Goal: Task Accomplishment & Management: Manage account settings

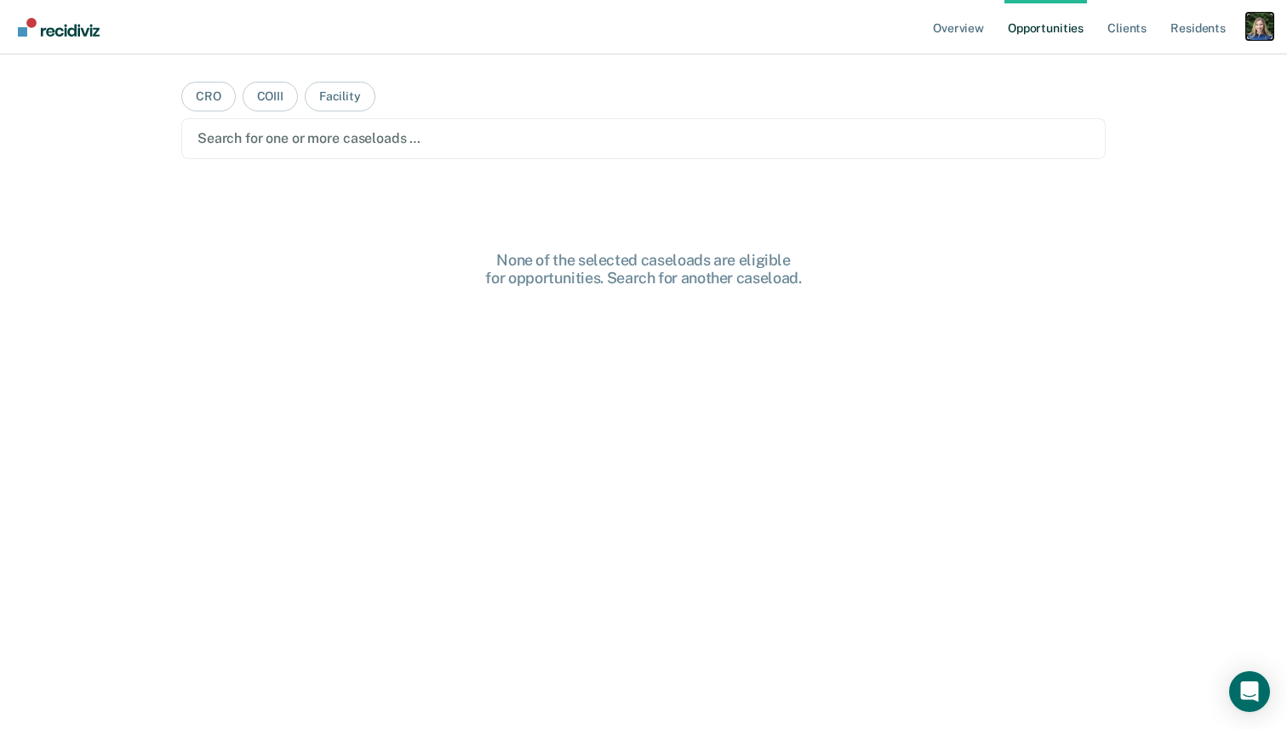
click at [1060, 35] on div "Profile dropdown button" at bounding box center [1259, 26] width 27 height 27
click at [1060, 66] on link "Profile" at bounding box center [1190, 69] width 137 height 14
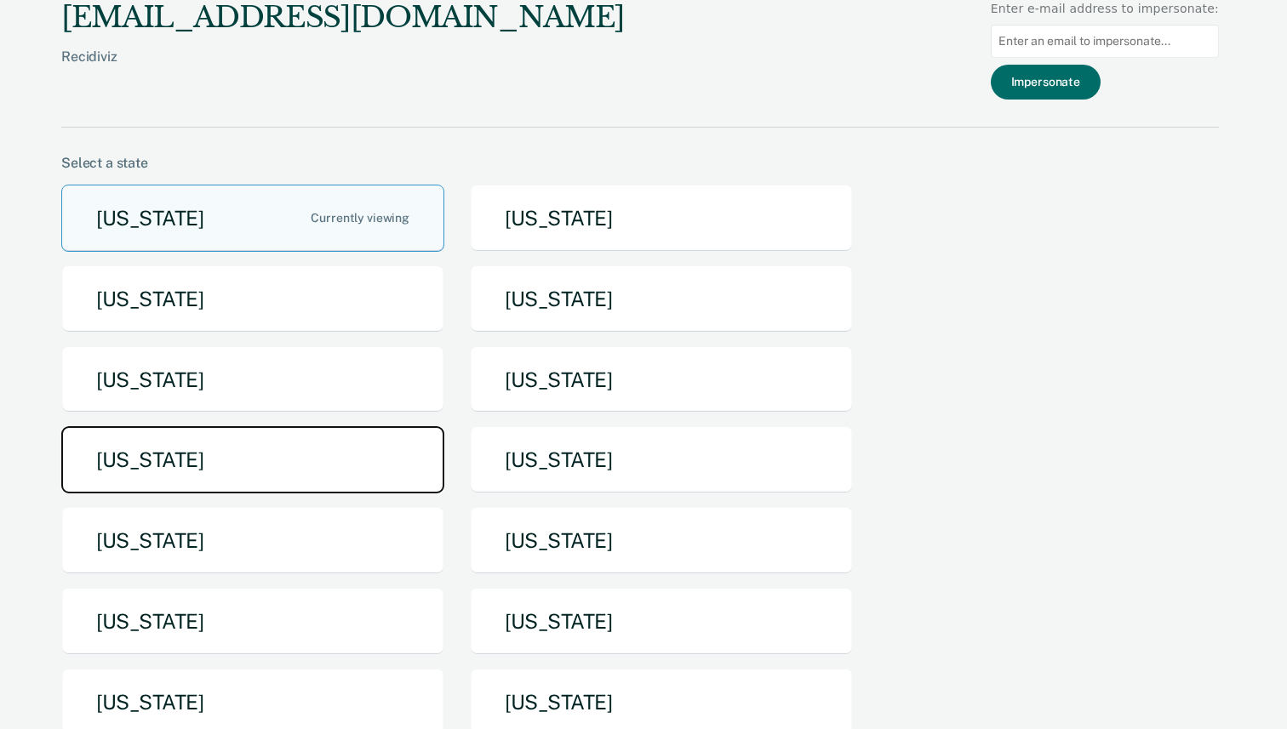
click at [301, 448] on button "[US_STATE]" at bounding box center [252, 459] width 383 height 67
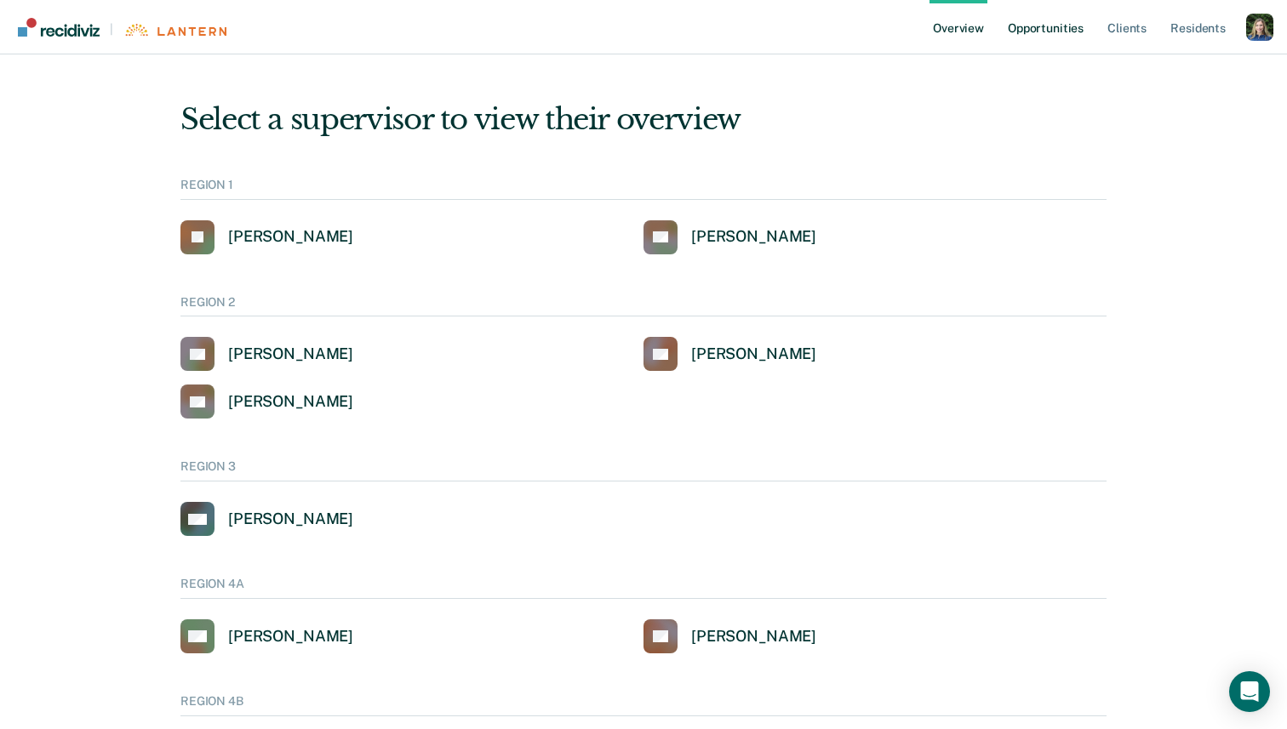
click at [1011, 24] on link "Opportunities" at bounding box center [1045, 27] width 83 height 54
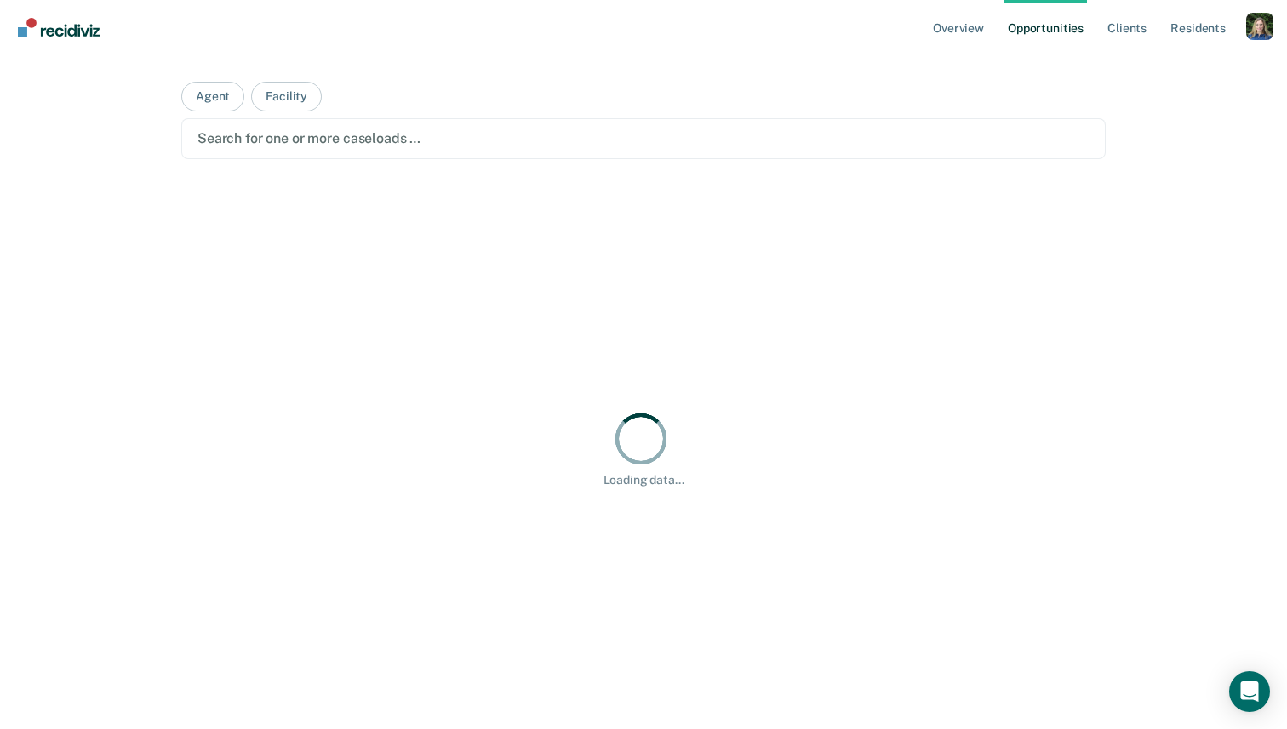
click at [531, 69] on main "Agent Facility Search for one or more caseloads … Loading data..." at bounding box center [643, 371] width 965 height 634
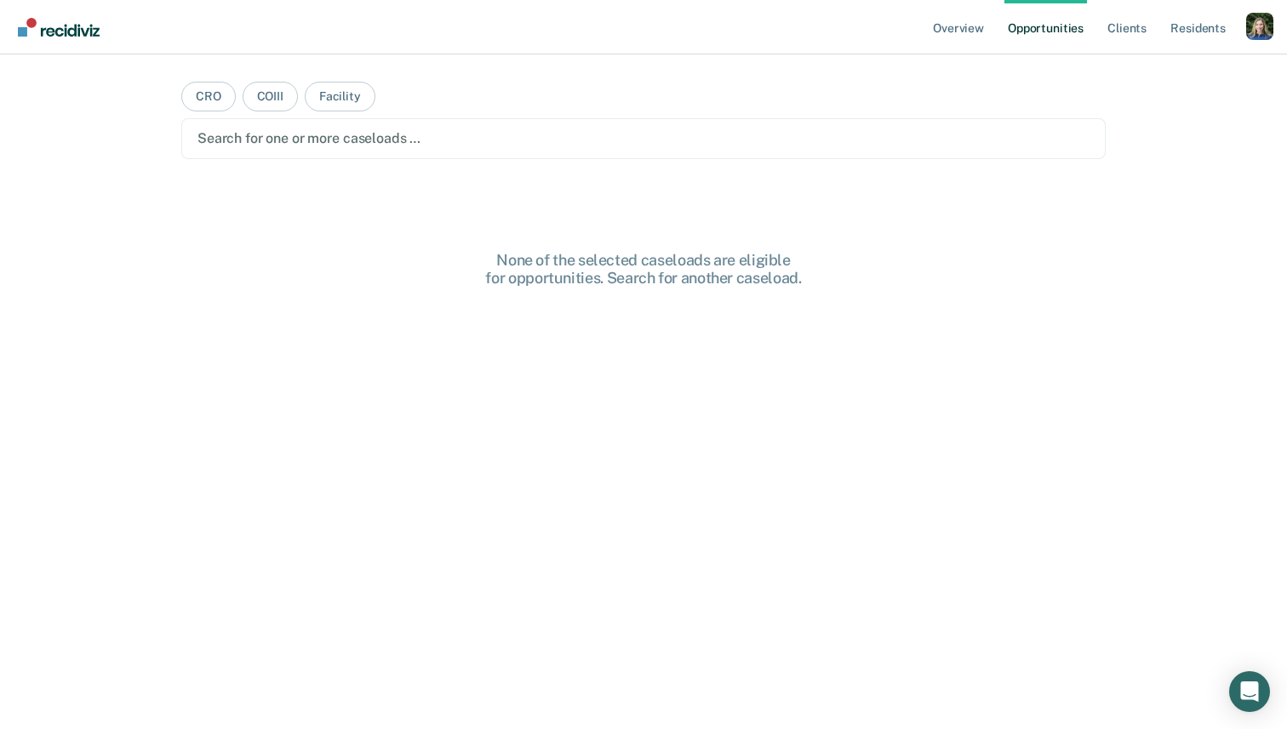
click at [1252, 26] on div "Profile dropdown button" at bounding box center [1259, 26] width 27 height 27
click at [1134, 60] on div "Overview Opportunities Client s Resident s Profile How it works Log Out CRO COI…" at bounding box center [643, 364] width 1287 height 729
click at [1250, 26] on div "Profile dropdown button" at bounding box center [1259, 26] width 27 height 27
click at [1137, 68] on link "Profile" at bounding box center [1190, 69] width 137 height 14
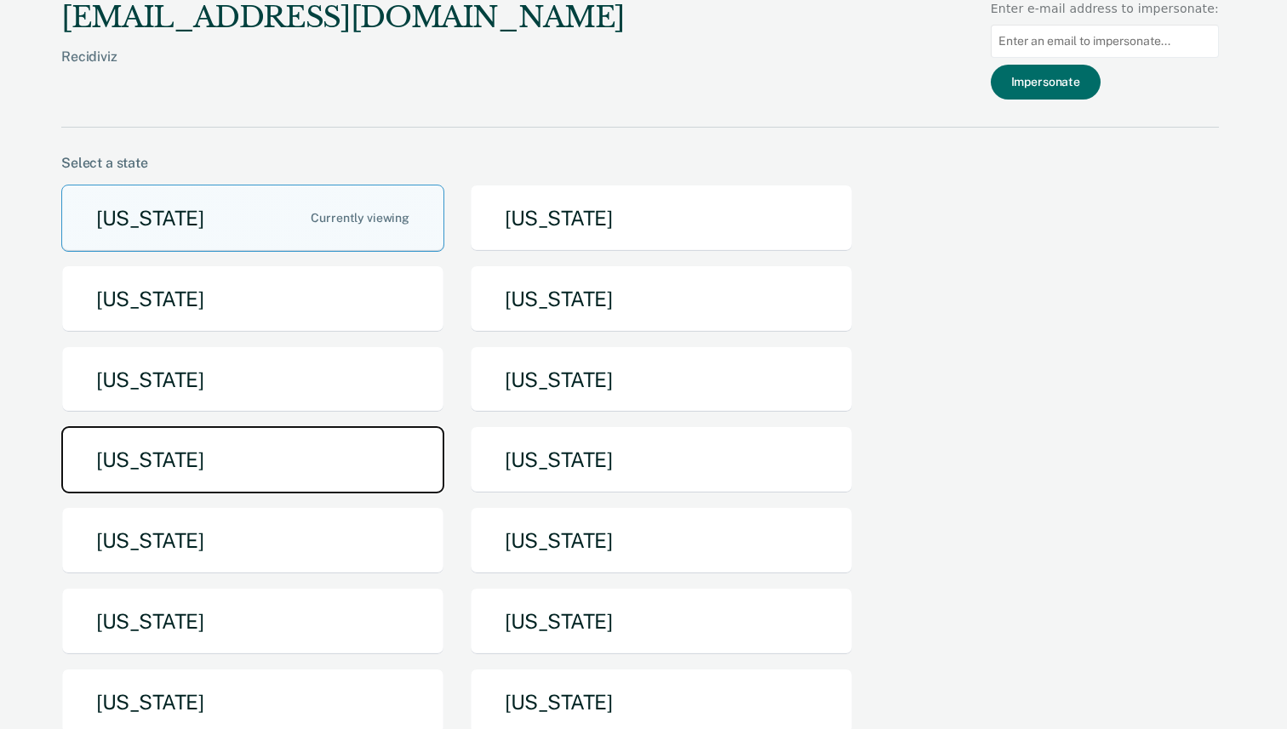
click at [348, 456] on button "Michigan" at bounding box center [252, 459] width 383 height 67
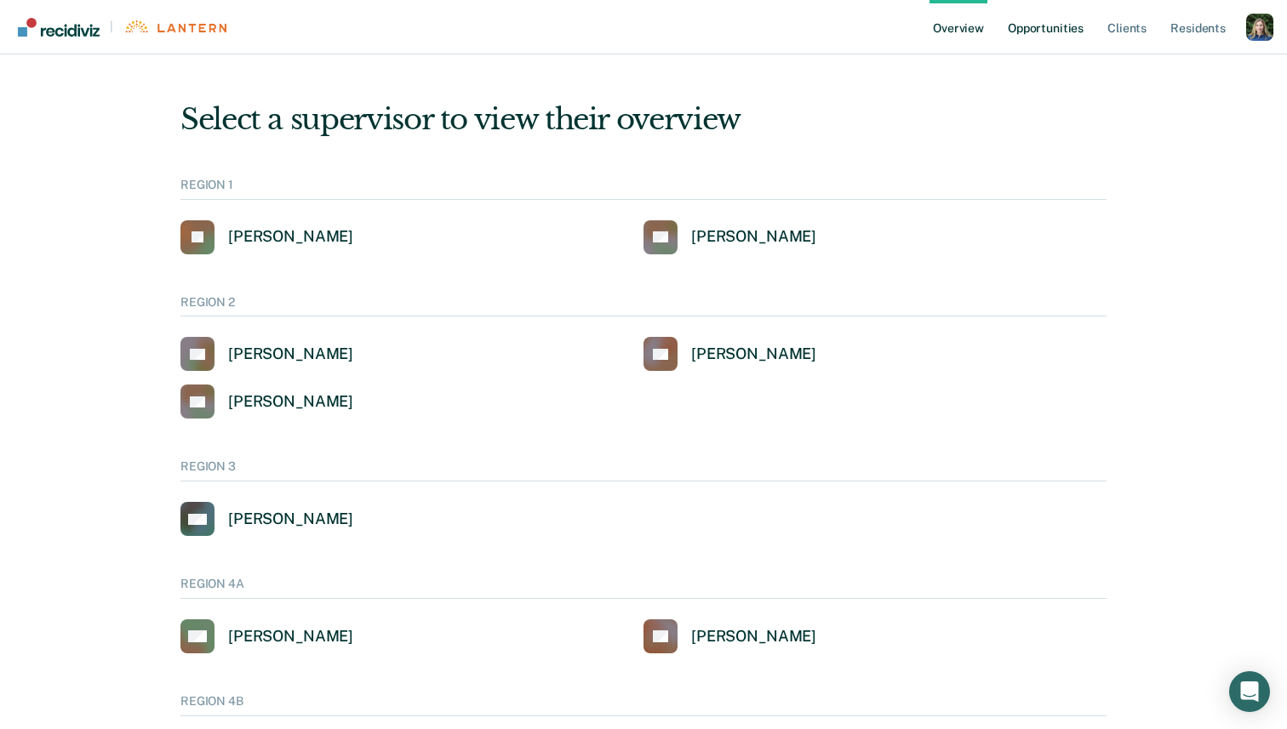
click at [1044, 31] on link "Opportunities" at bounding box center [1045, 27] width 83 height 54
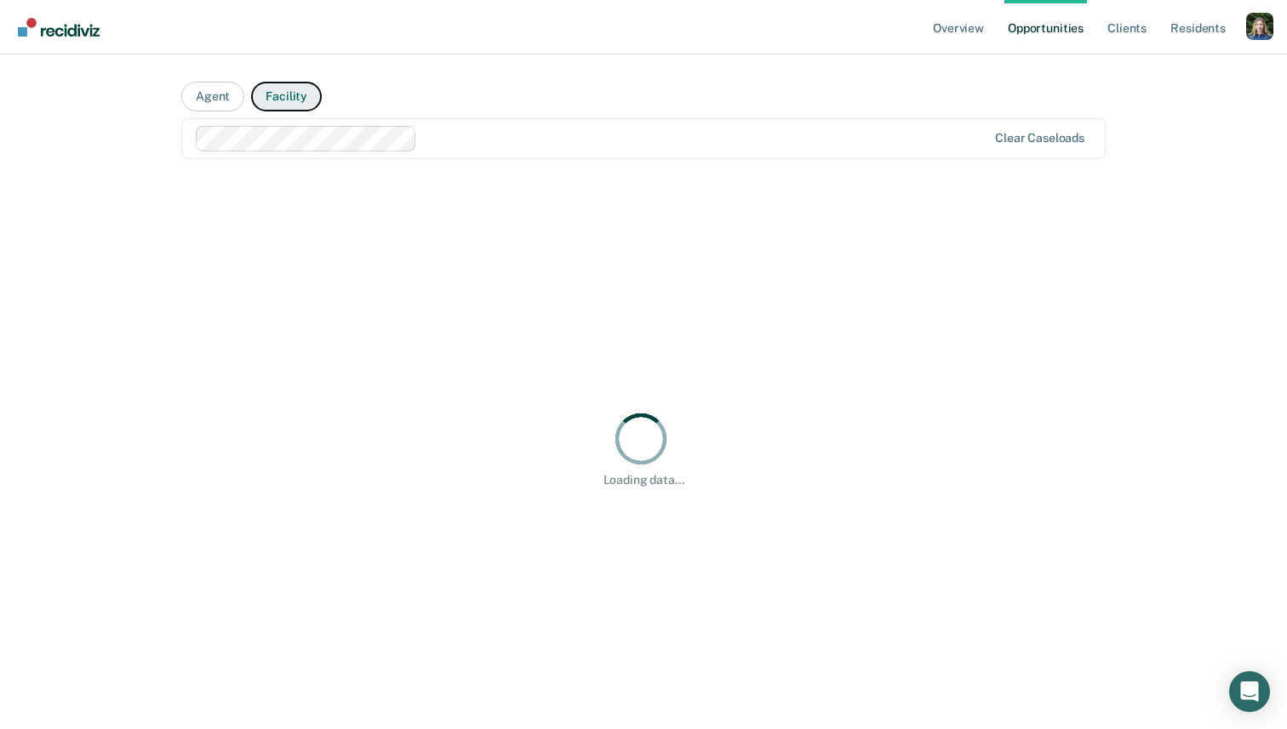
click at [295, 96] on button "Facility" at bounding box center [286, 97] width 71 height 30
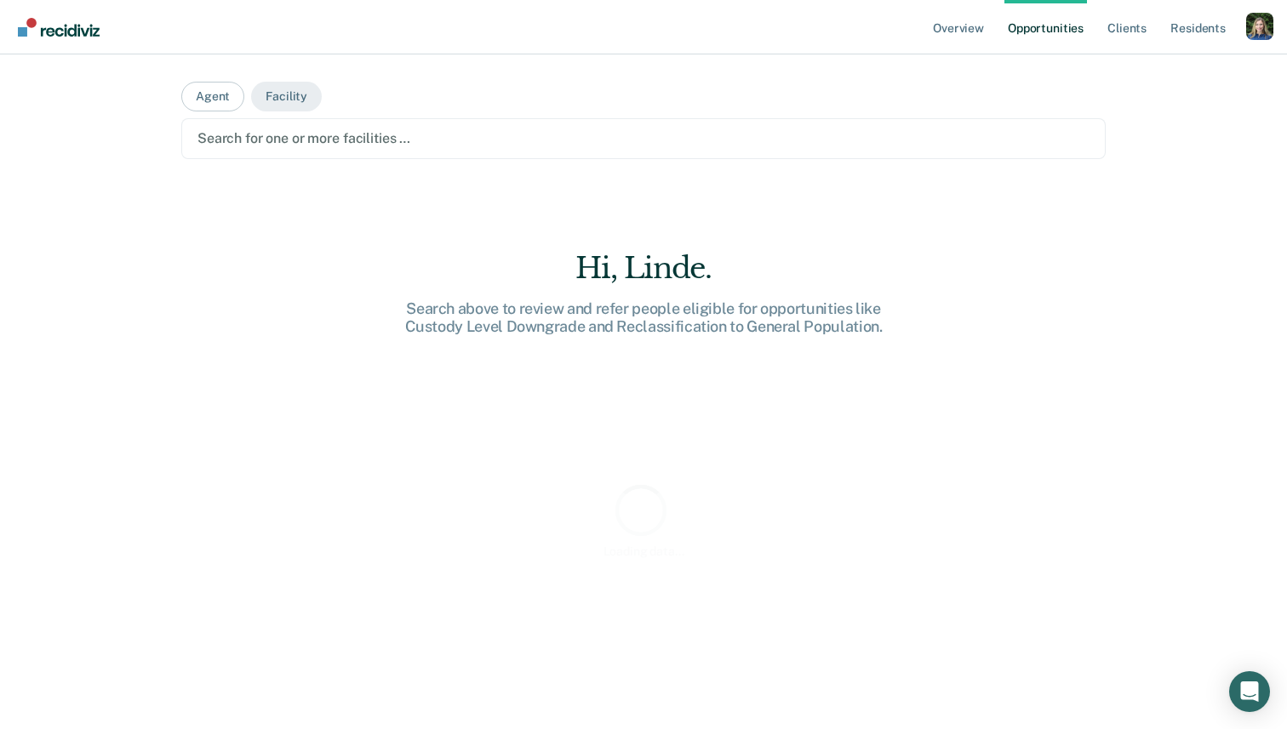
click at [322, 140] on div at bounding box center [643, 138] width 892 height 20
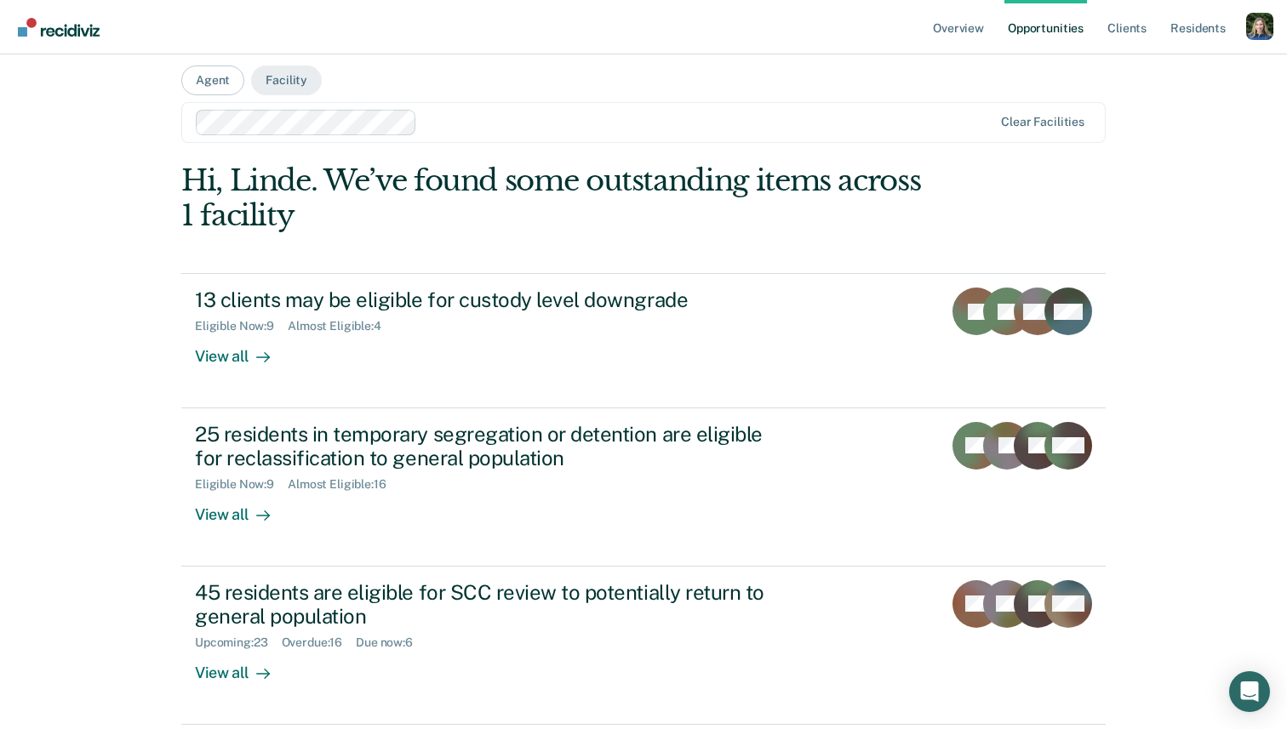
scroll to position [21, 0]
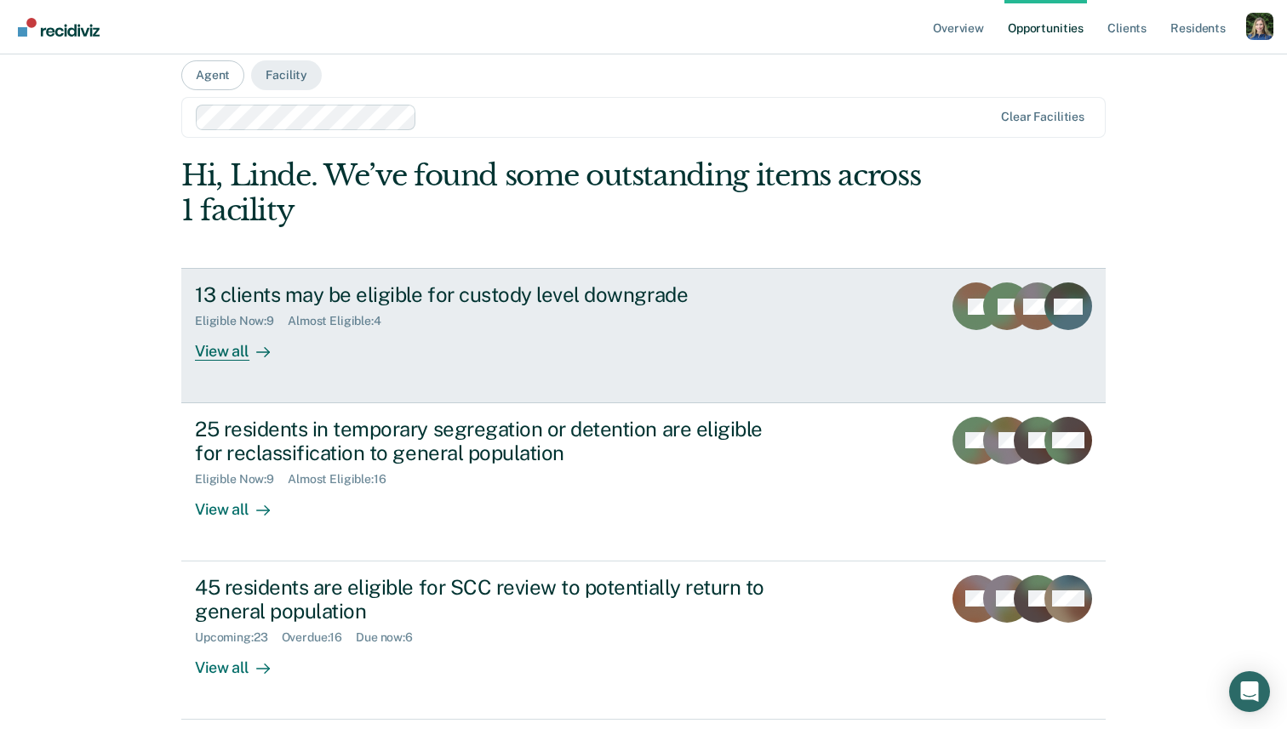
click at [461, 321] on div "Eligible Now : 9 Almost Eligible : 4" at bounding box center [493, 317] width 597 height 21
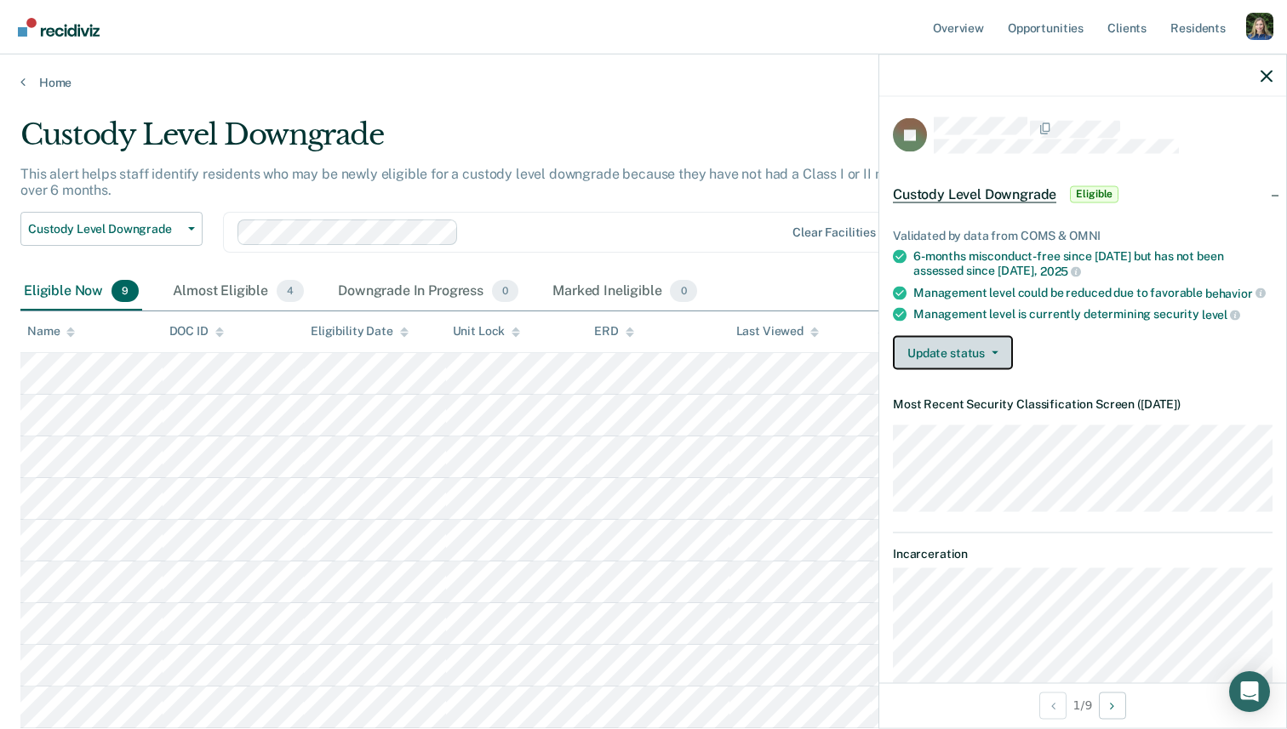
click at [989, 357] on button "Update status" at bounding box center [953, 352] width 120 height 34
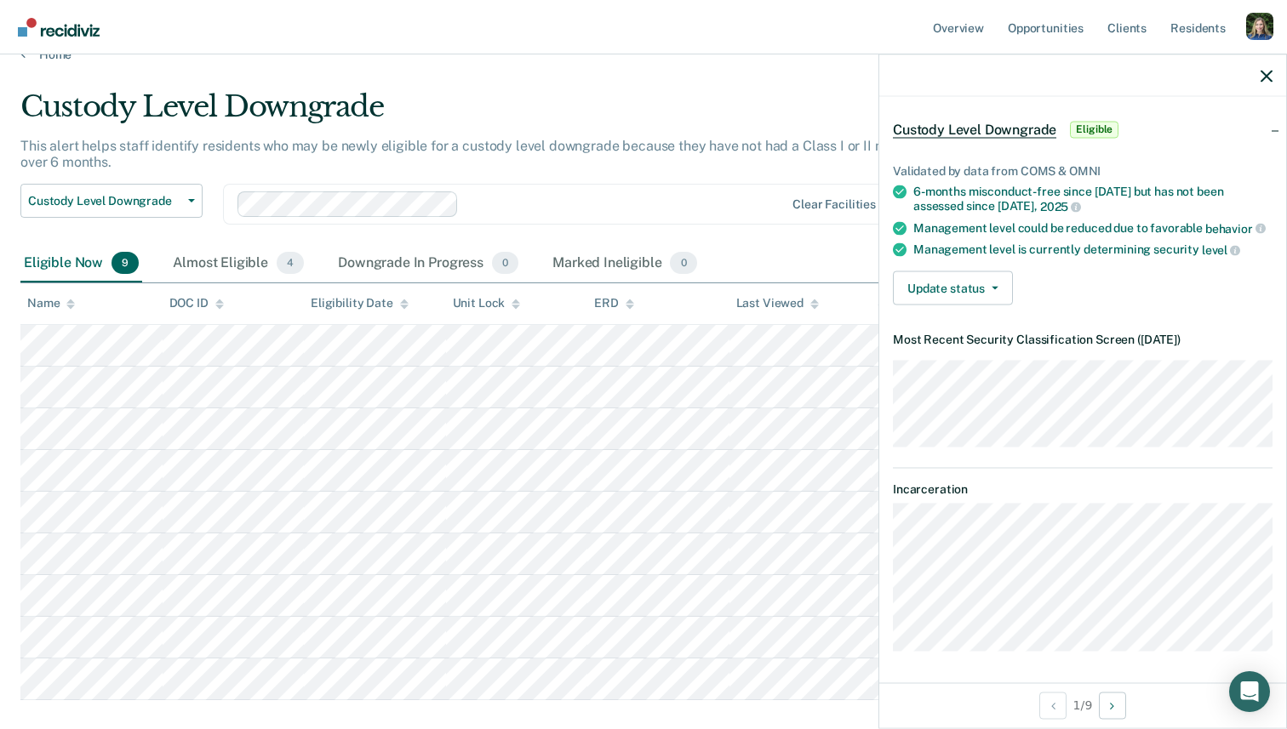
scroll to position [31, 0]
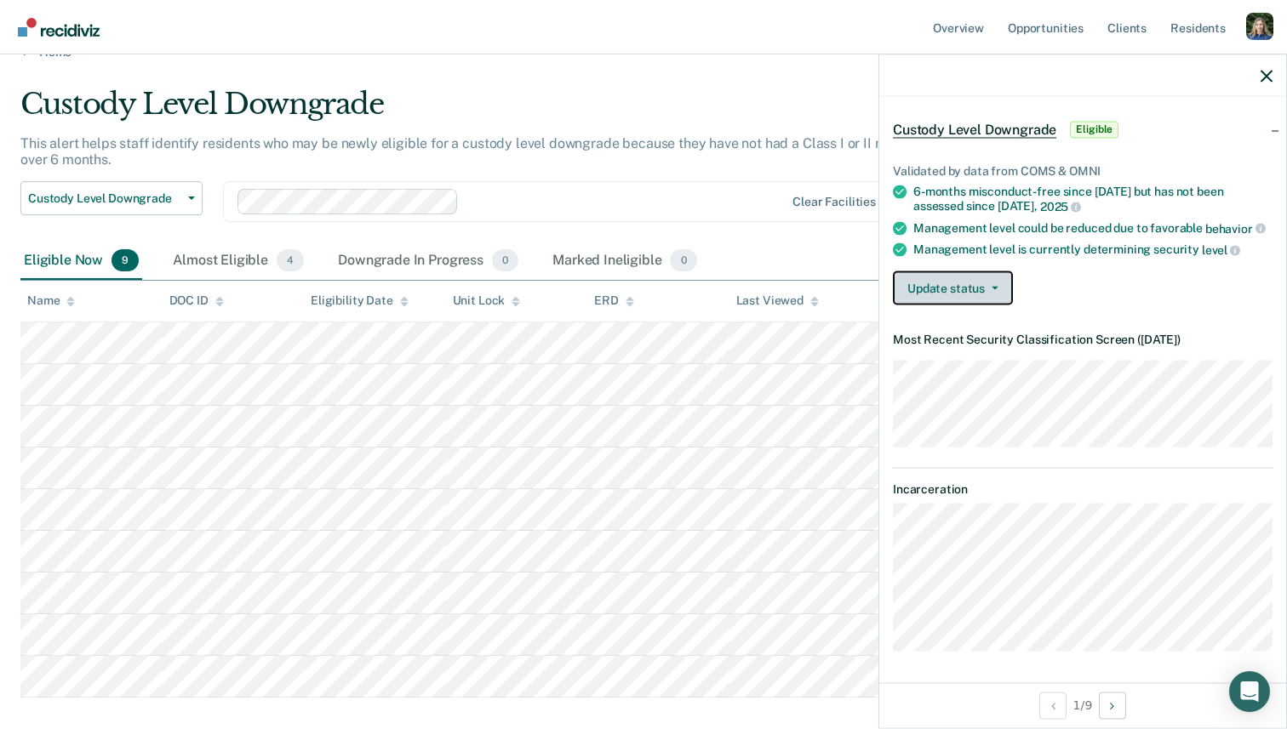
click at [1002, 289] on button "Update status" at bounding box center [953, 288] width 120 height 34
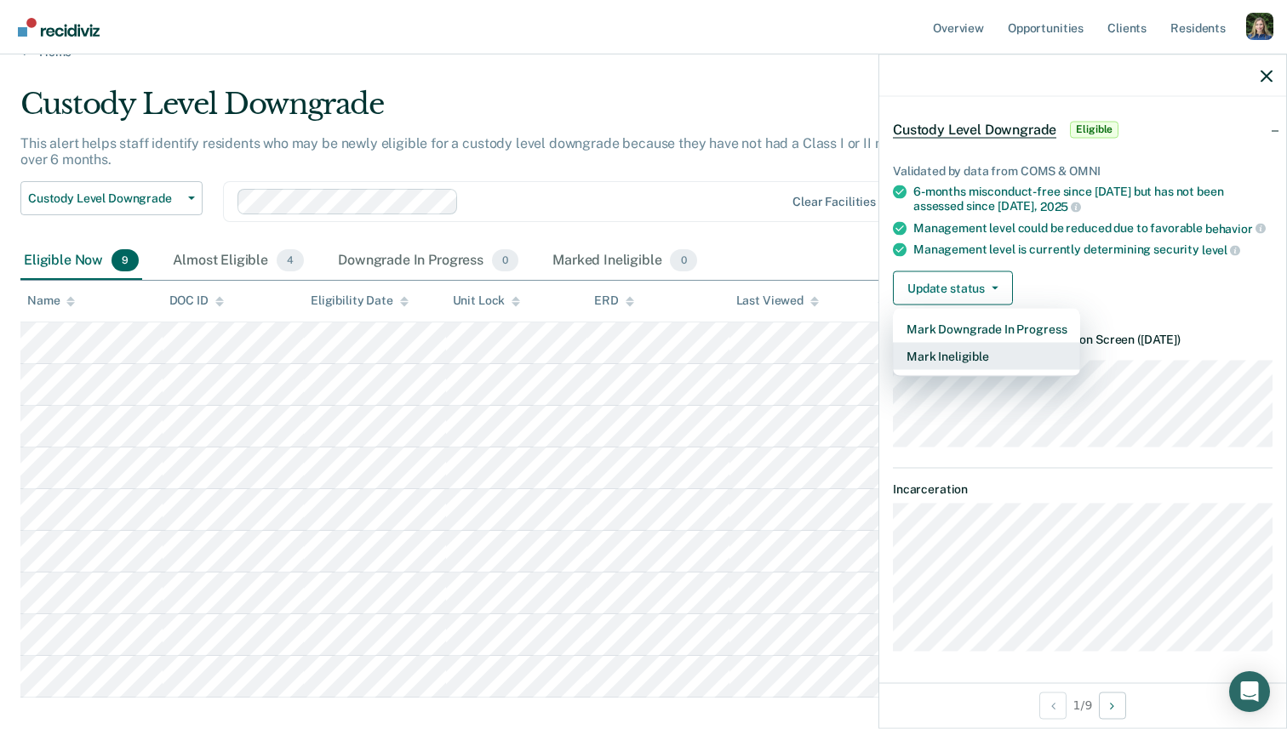
click at [1005, 352] on button "Mark Ineligible" at bounding box center [986, 355] width 187 height 27
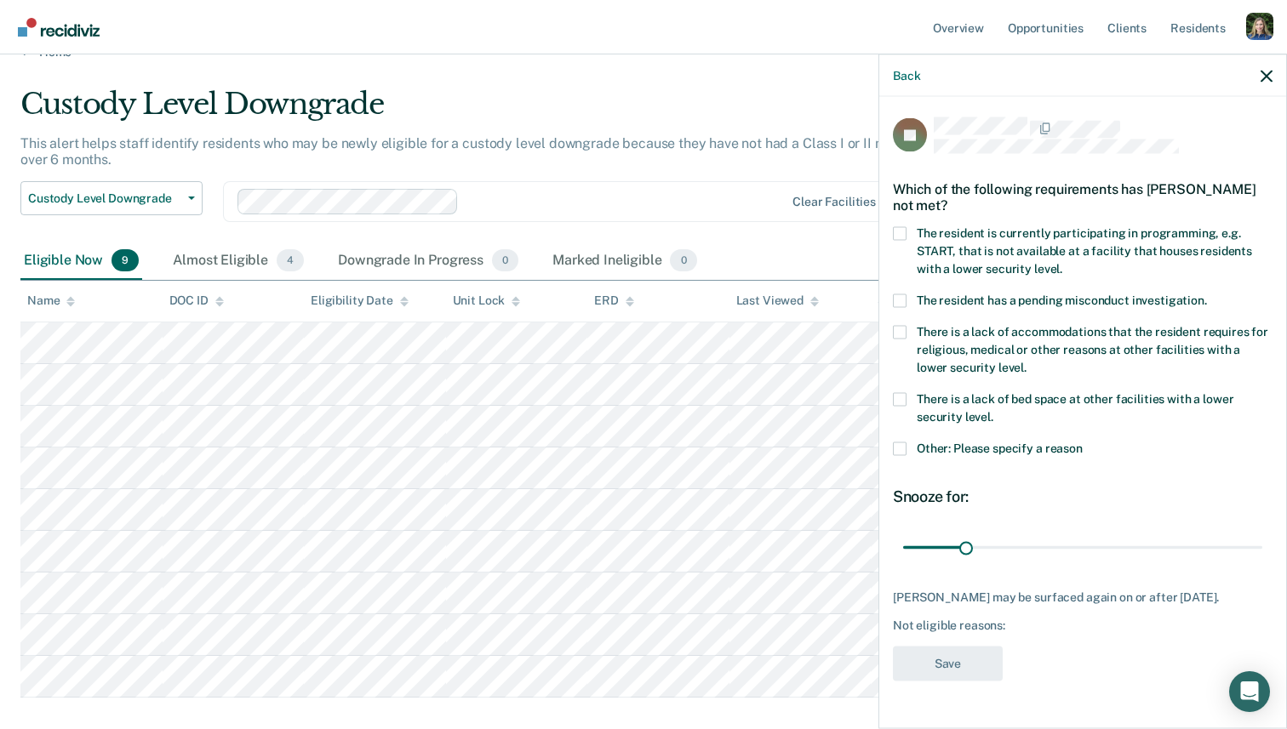
scroll to position [0, 0]
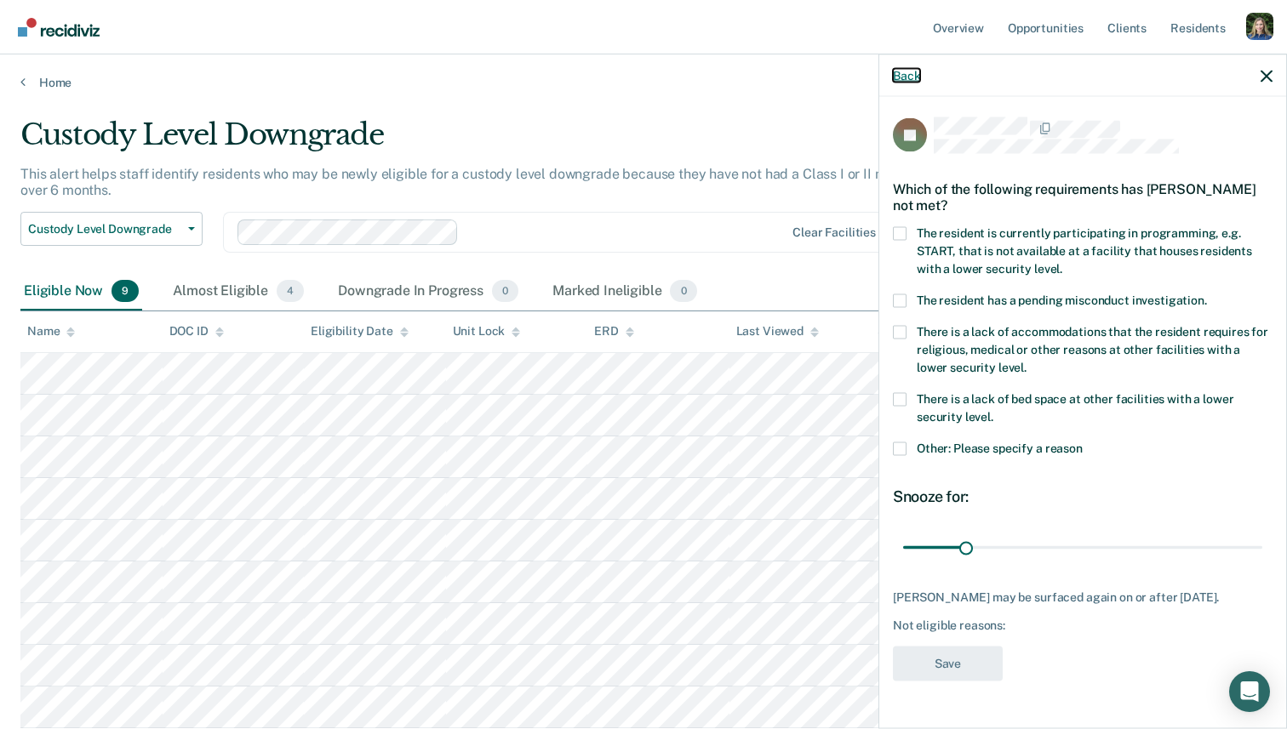
click at [903, 77] on button "Back" at bounding box center [906, 75] width 27 height 14
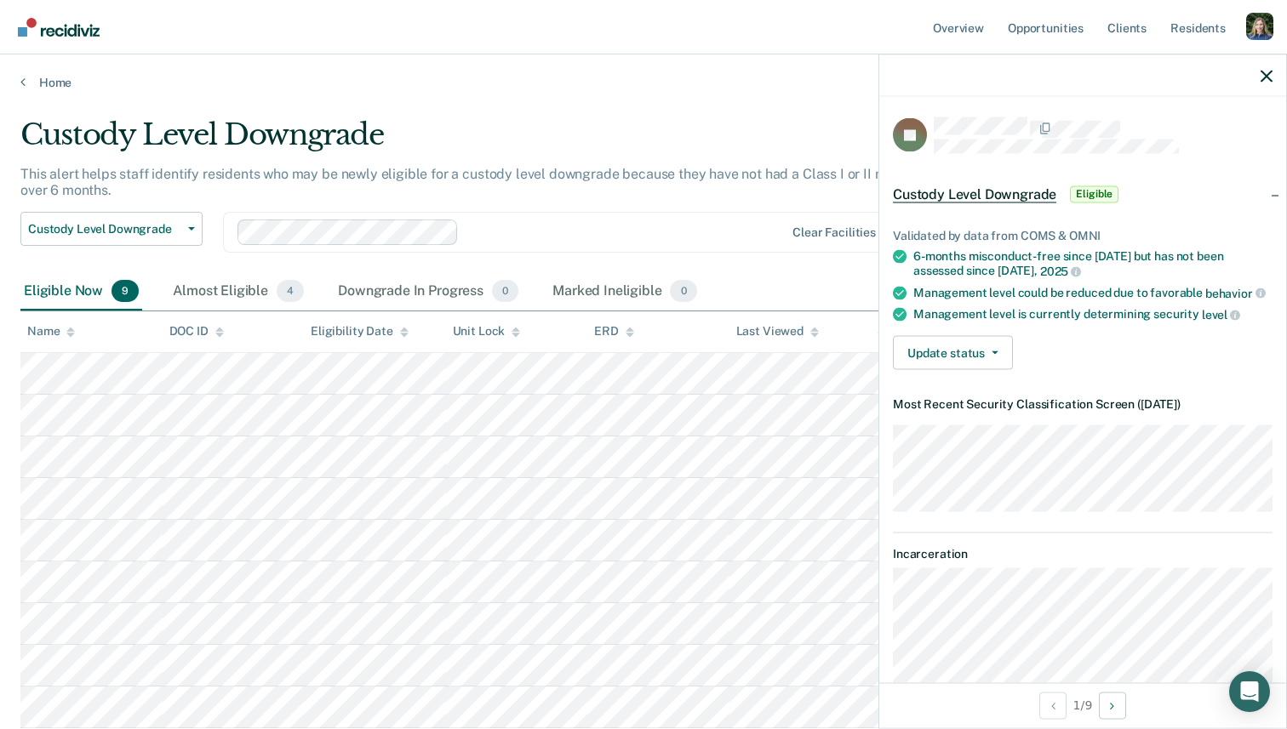
click at [1273, 64] on div at bounding box center [1082, 75] width 407 height 43
click at [1273, 67] on div at bounding box center [1082, 75] width 407 height 43
click at [1268, 72] on icon "button" at bounding box center [1266, 76] width 12 height 12
click at [1264, 71] on icon "button" at bounding box center [1266, 76] width 12 height 12
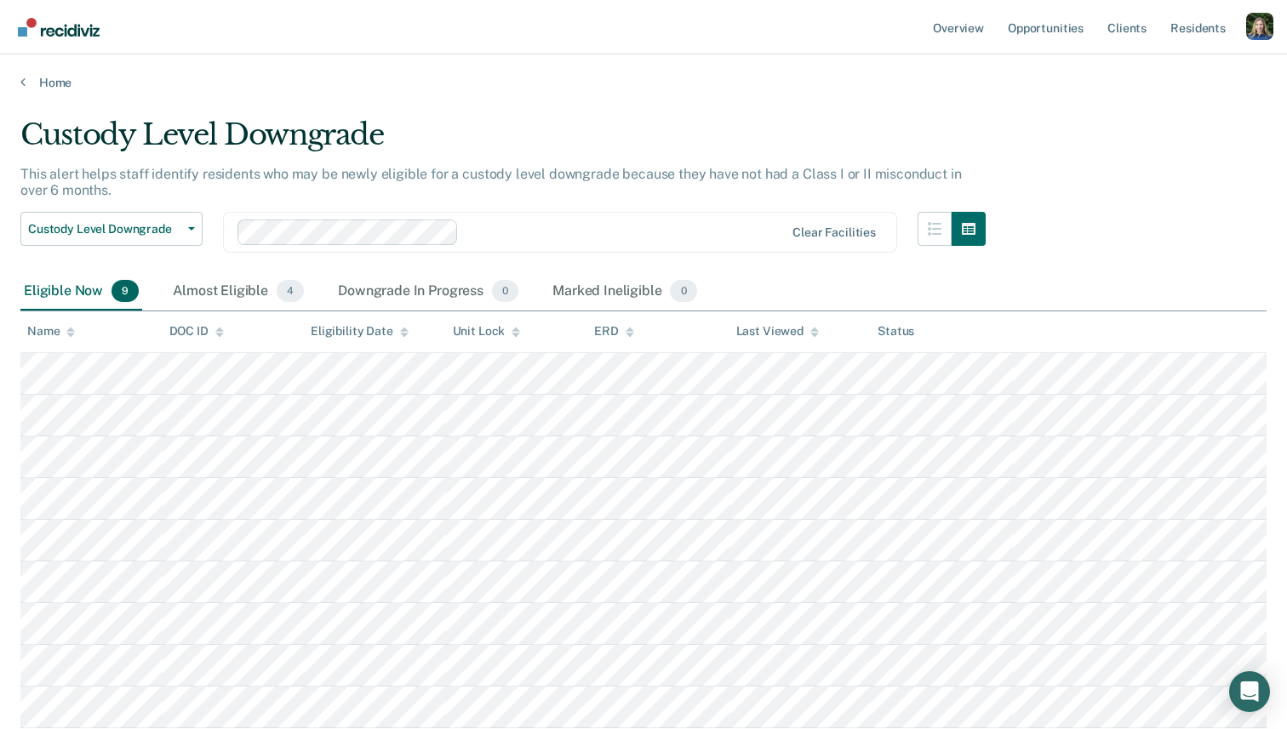
click at [716, 189] on div "This alert helps staff identify residents who may be newly eligible for a custo…" at bounding box center [502, 189] width 965 height 46
